Goal: Transaction & Acquisition: Purchase product/service

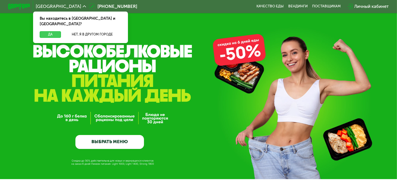
click at [42, 31] on button "Да" at bounding box center [50, 34] width 21 height 7
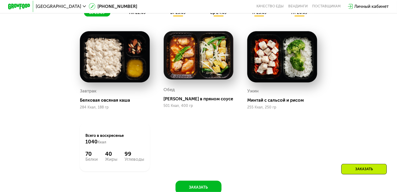
scroll to position [444, 0]
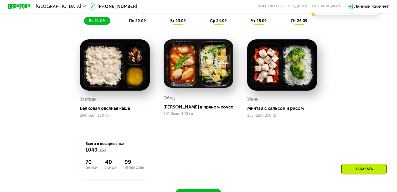
click at [105, 80] on img at bounding box center [115, 64] width 70 height 51
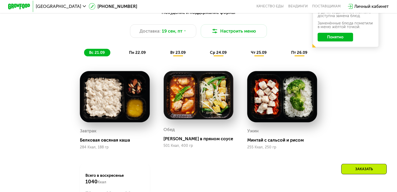
scroll to position [404, 0]
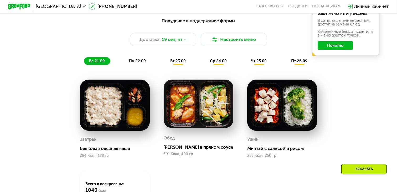
click at [138, 63] on span "пн 22.09" at bounding box center [137, 61] width 17 height 5
